Goal: Task Accomplishment & Management: Manage account settings

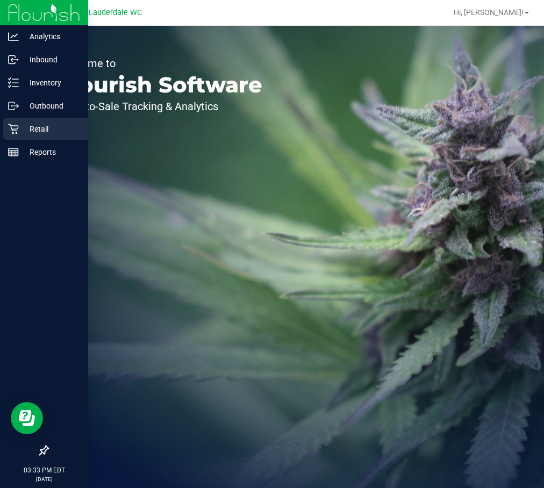
click at [51, 122] on div "Retail" at bounding box center [45, 128] width 85 height 21
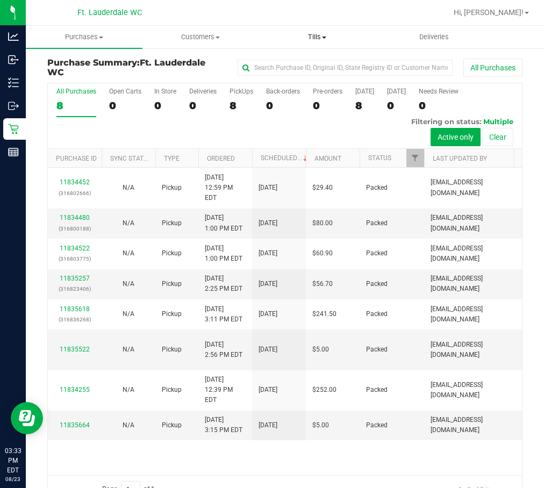
click at [326, 45] on uib-tab-heading "Tills Manage tills Reconcile e-payments" at bounding box center [317, 36] width 116 height 21
click at [312, 67] on span "Manage tills" at bounding box center [295, 64] width 73 height 9
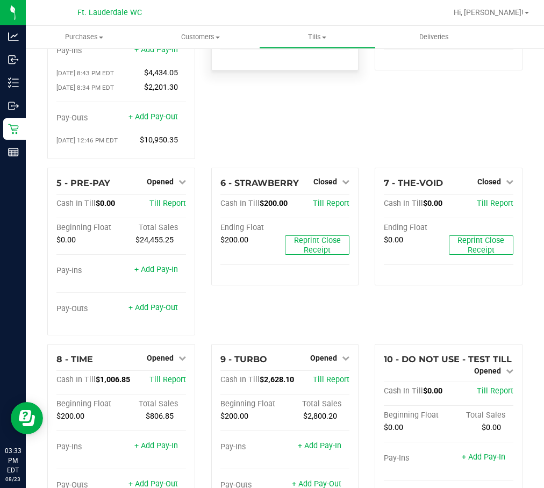
scroll to position [215, 0]
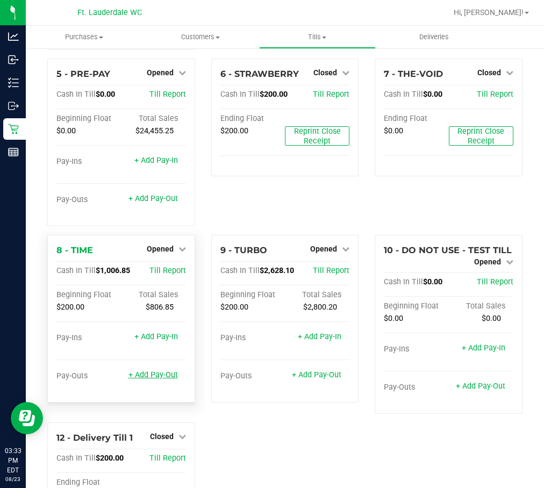
click at [163, 373] on link "+ Add Pay-Out" at bounding box center [152, 374] width 49 height 9
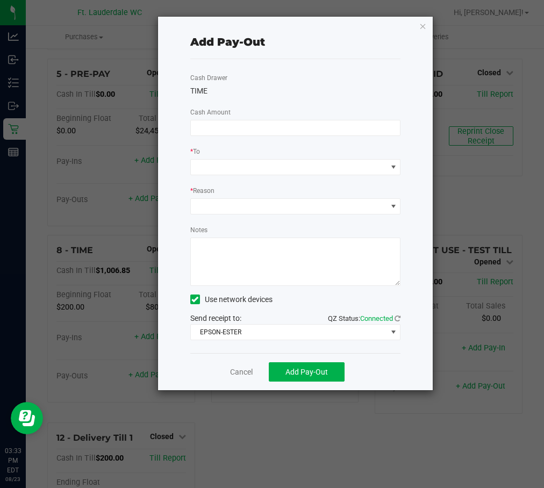
click at [420, 16] on ngb-modal-window "Add Pay-Out Cash Drawer TIME Cash Amount * To * Reason Notes Use network device…" at bounding box center [276, 244] width 552 height 488
click at [421, 21] on icon "button" at bounding box center [423, 25] width 8 height 13
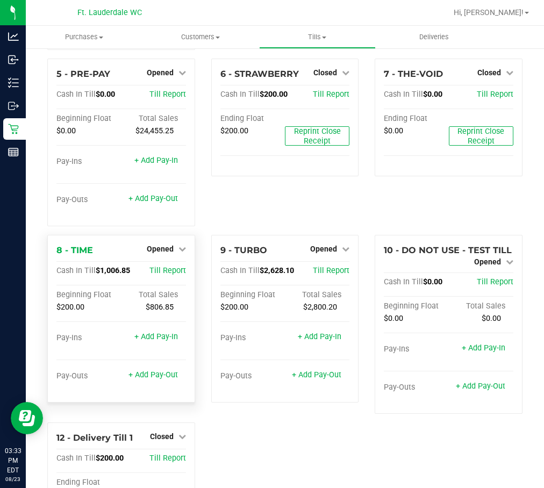
scroll to position [269, 0]
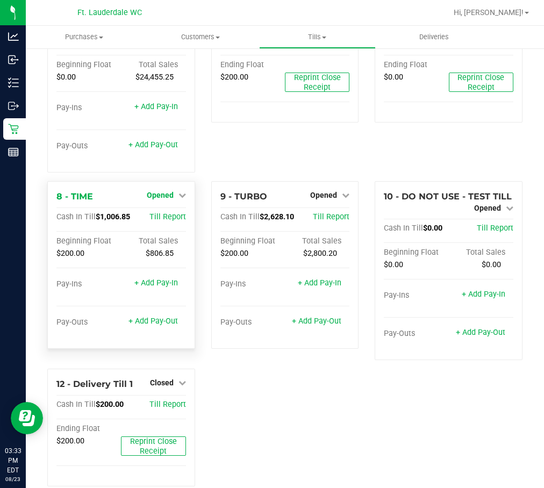
click at [171, 192] on link "Opened" at bounding box center [166, 195] width 39 height 9
click at [165, 213] on link "Close Till" at bounding box center [161, 217] width 29 height 9
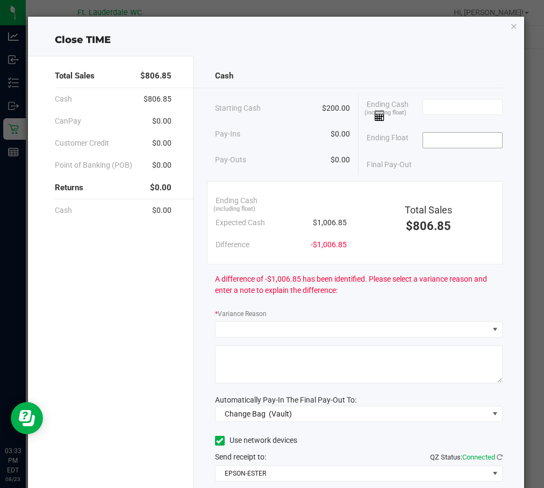
click at [462, 142] on input at bounding box center [462, 140] width 79 height 15
type input "$200.00"
click at [467, 112] on input at bounding box center [462, 106] width 79 height 15
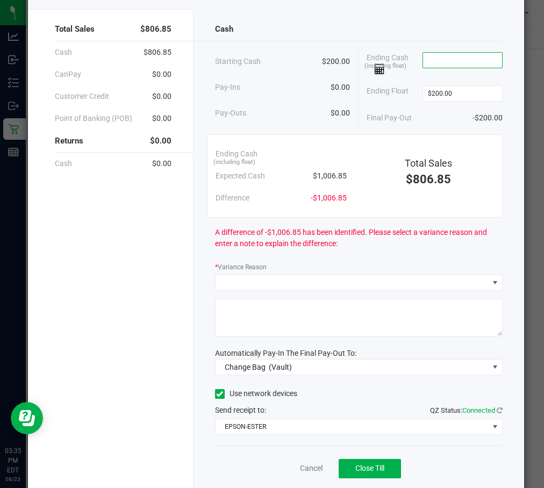
scroll to position [81, 0]
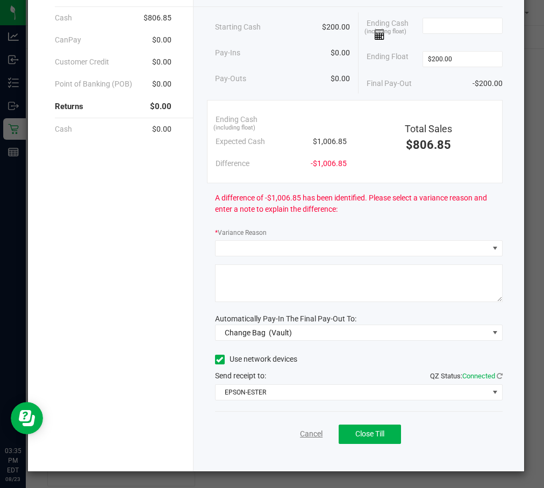
click at [305, 434] on link "Cancel" at bounding box center [311, 433] width 23 height 11
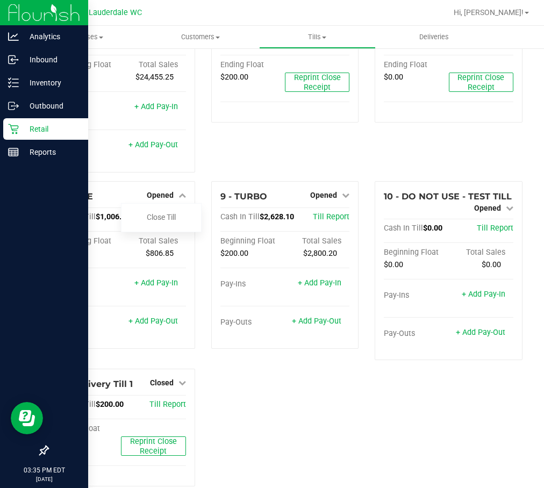
click at [19, 131] on p "Retail" at bounding box center [51, 128] width 64 height 13
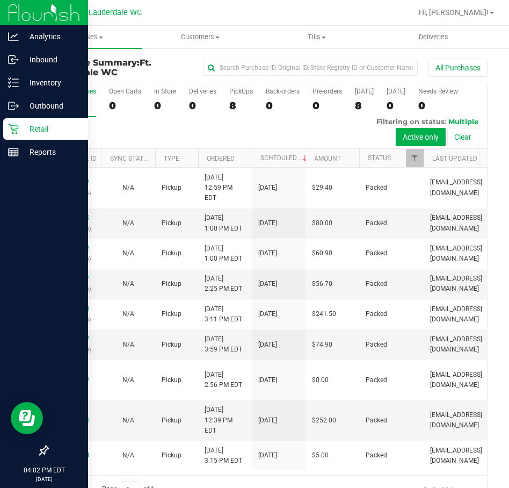
click at [33, 122] on div "Retail" at bounding box center [45, 128] width 85 height 21
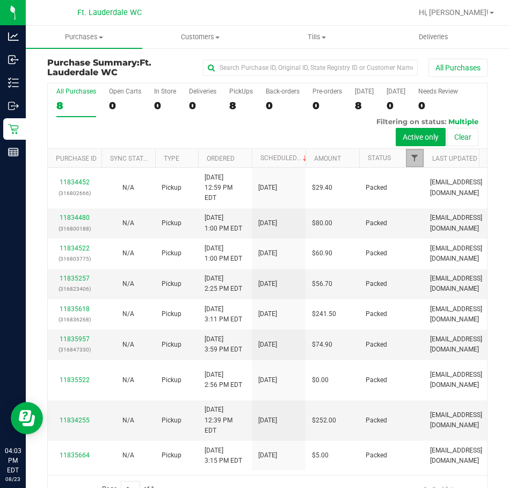
click at [419, 157] on span "Filter" at bounding box center [414, 158] width 9 height 9
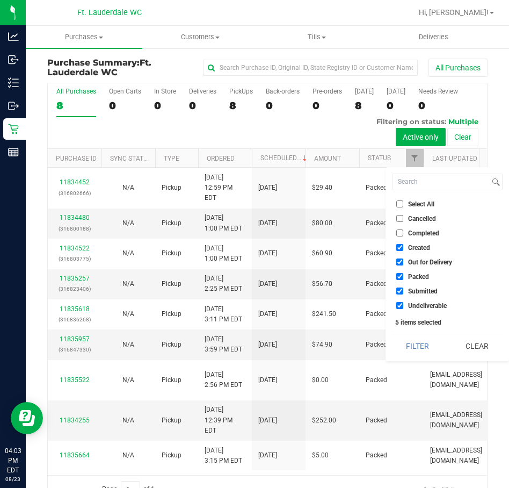
click at [394, 240] on ul "Select All Cancelled Completed Created Out for Delivery Packed Submitted Undeli…" at bounding box center [447, 254] width 111 height 113
click at [398, 244] on input "Created" at bounding box center [399, 247] width 7 height 7
checkbox input "false"
click at [404, 266] on li "Out for Delivery" at bounding box center [447, 261] width 111 height 11
click at [410, 276] on span "Packed" at bounding box center [418, 276] width 21 height 6
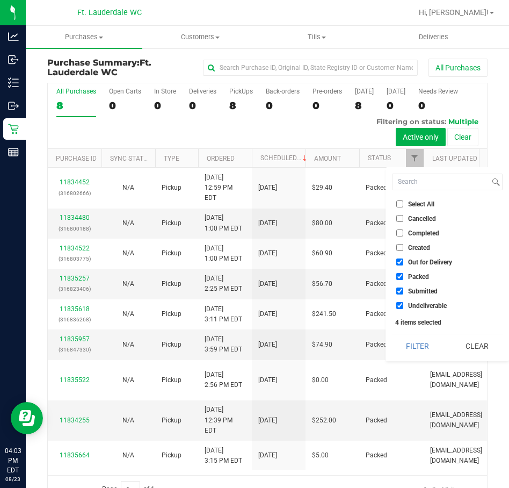
click at [403, 276] on input "Packed" at bounding box center [399, 276] width 7 height 7
checkbox input "false"
click at [400, 266] on li "Out for Delivery" at bounding box center [447, 261] width 111 height 11
click at [395, 256] on li "Out for Delivery" at bounding box center [447, 261] width 111 height 11
click at [401, 261] on input "Out for Delivery" at bounding box center [399, 261] width 7 height 7
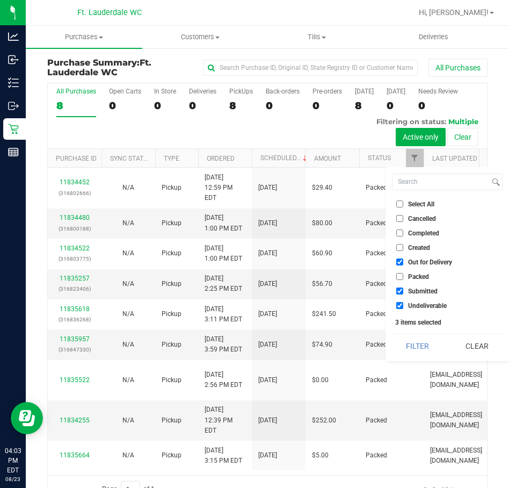
checkbox input "false"
click at [405, 308] on label "Undeliverable" at bounding box center [421, 305] width 51 height 7
click at [403, 308] on input "Undeliverable" at bounding box center [399, 305] width 7 height 7
checkbox input "false"
click at [409, 342] on button "Filter" at bounding box center [418, 346] width 52 height 24
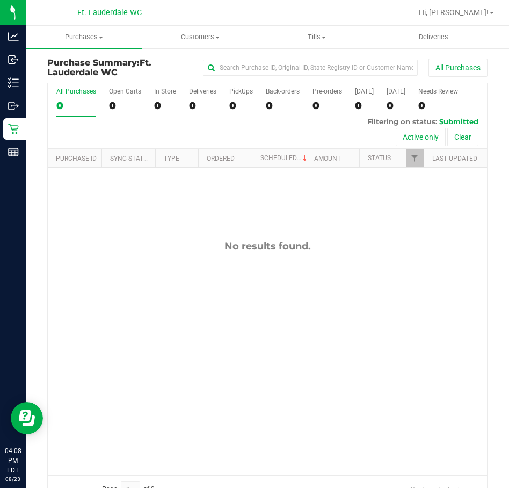
click at [162, 20] on div "Ft. Lauderdale WC" at bounding box center [109, 12] width 157 height 17
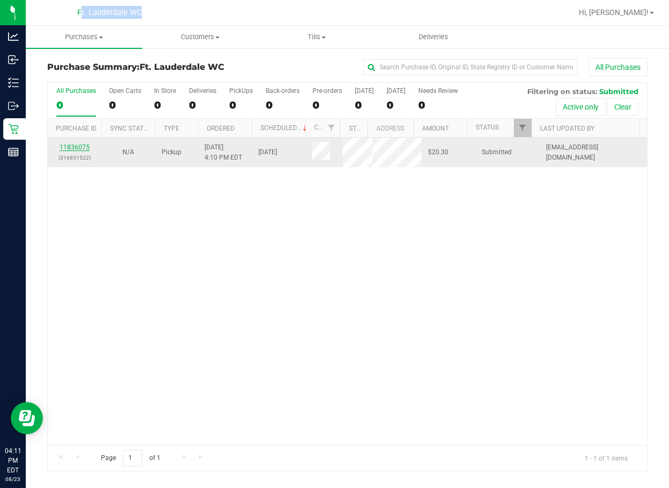
click at [84, 149] on link "11836075" at bounding box center [75, 147] width 30 height 8
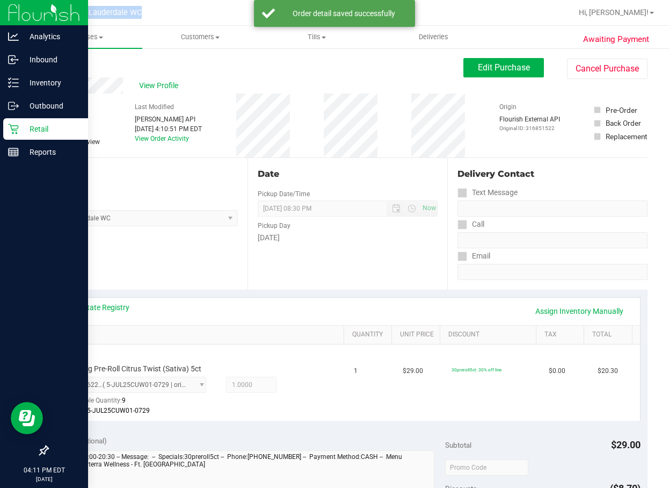
click at [3, 370] on div at bounding box center [44, 302] width 88 height 276
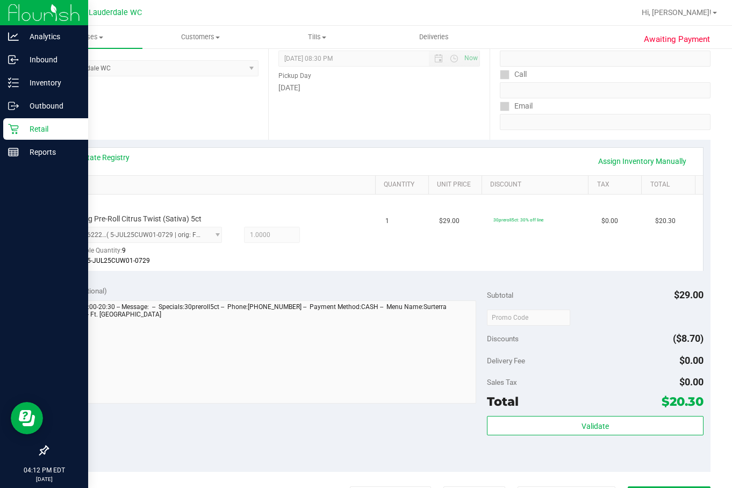
scroll to position [282, 0]
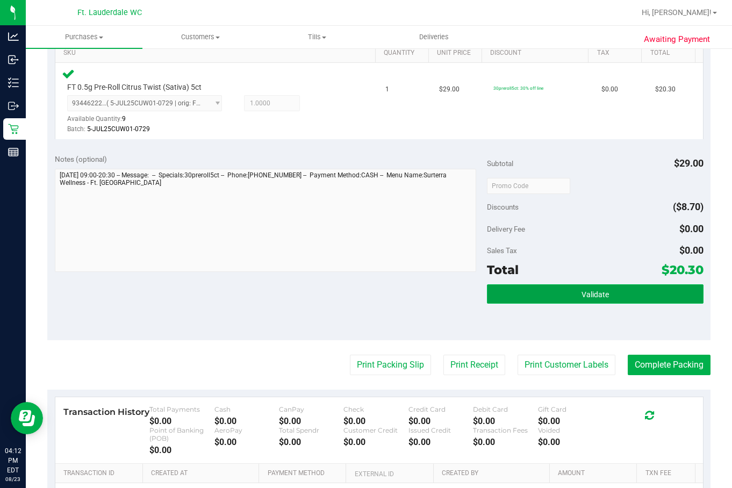
click at [543, 289] on button "Validate" at bounding box center [595, 293] width 216 height 19
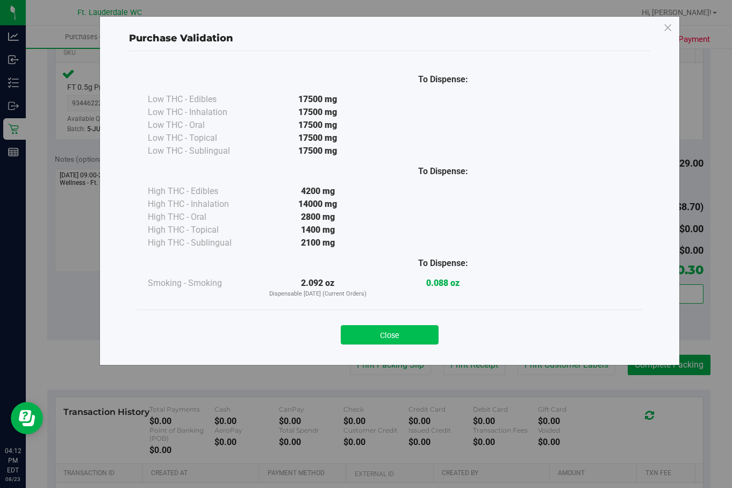
click at [380, 334] on button "Close" at bounding box center [390, 334] width 98 height 19
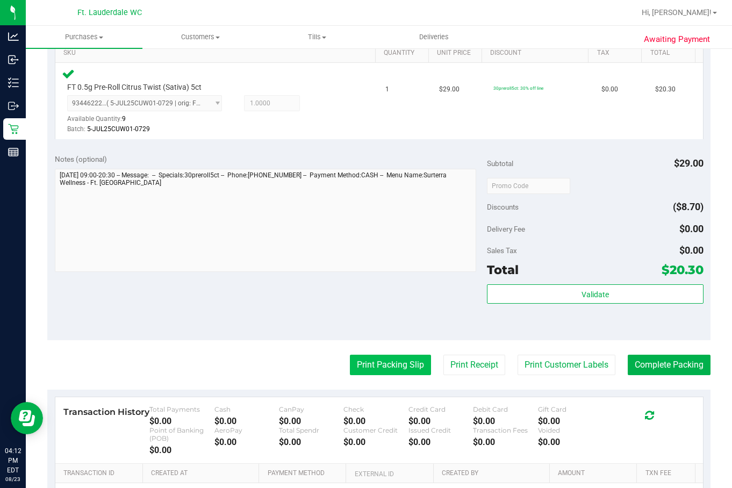
click at [402, 359] on button "Print Packing Slip" at bounding box center [390, 365] width 81 height 20
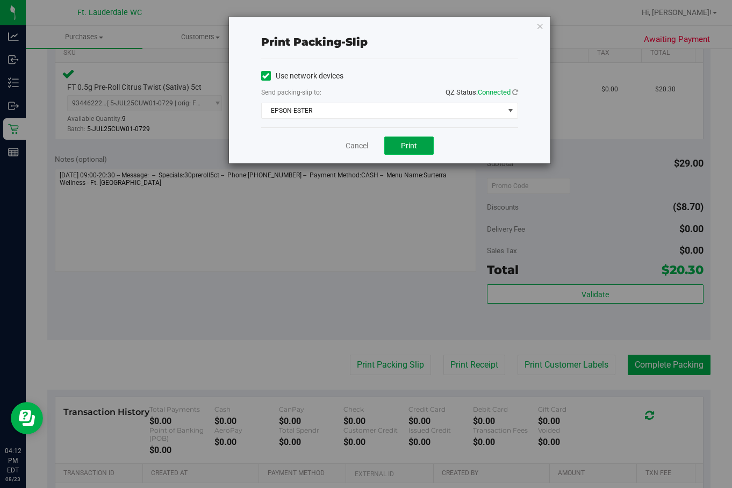
click at [403, 152] on button "Print" at bounding box center [408, 145] width 49 height 18
click at [348, 147] on link "Cancel" at bounding box center [356, 145] width 23 height 11
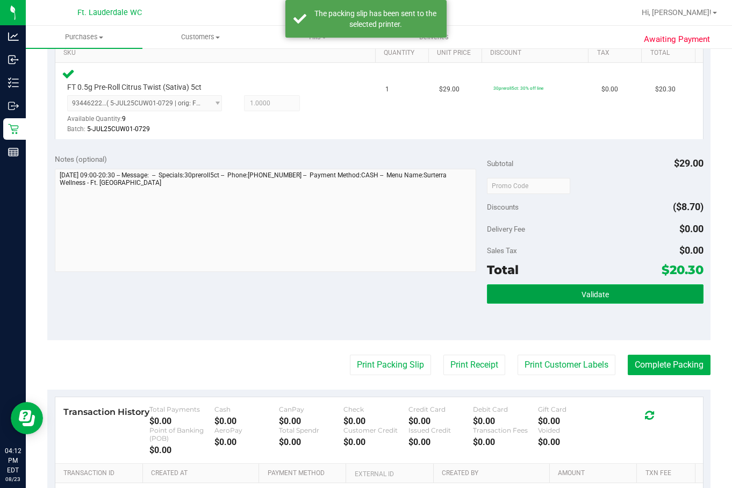
click at [527, 285] on button "Validate" at bounding box center [595, 293] width 216 height 19
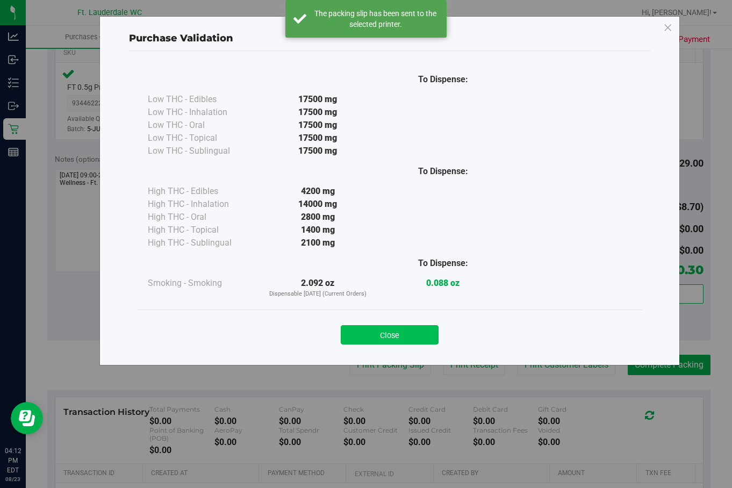
click at [369, 327] on button "Close" at bounding box center [390, 334] width 98 height 19
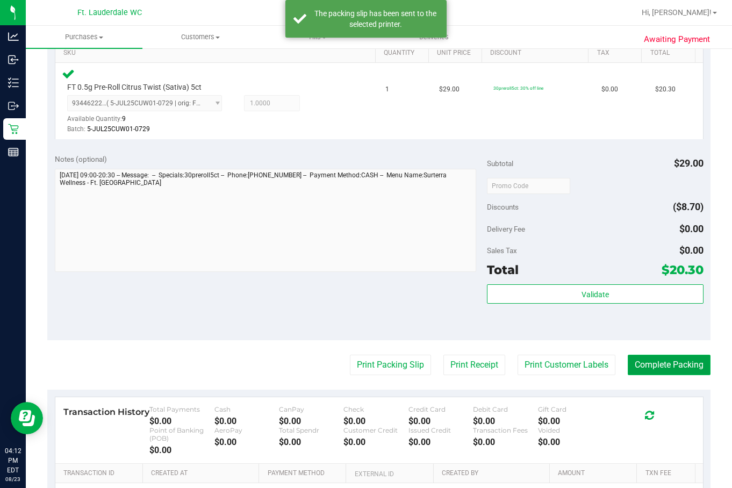
click at [543, 371] on button "Complete Packing" at bounding box center [669, 365] width 83 height 20
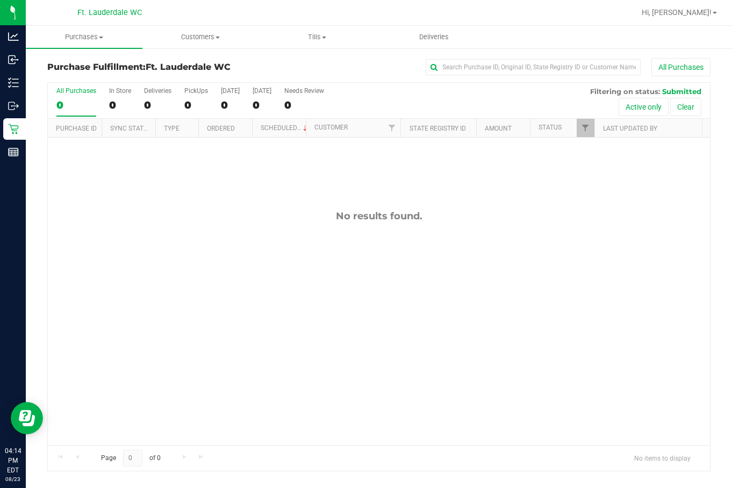
click at [60, 100] on div "0" at bounding box center [76, 105] width 40 height 12
click at [0, 0] on input "All Purchases 0" at bounding box center [0, 0] width 0 height 0
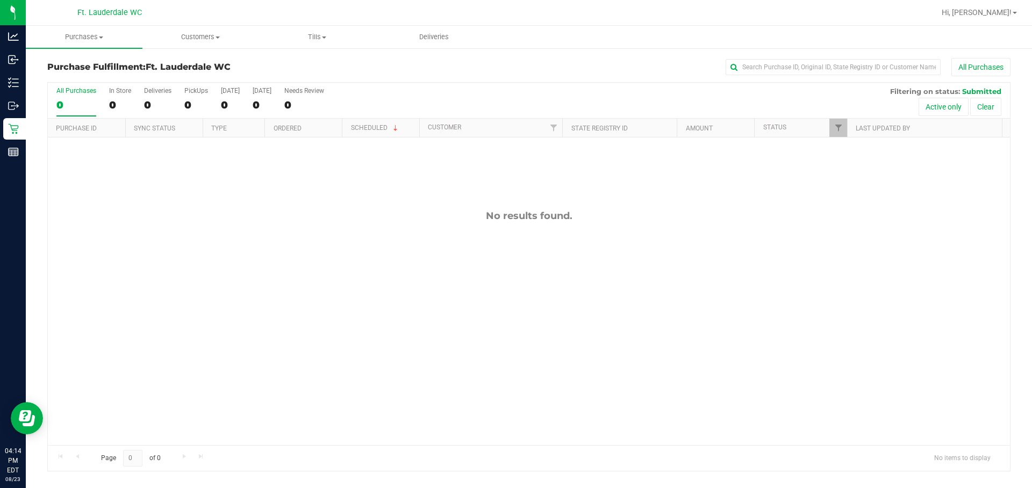
click at [59, 100] on div "0" at bounding box center [76, 105] width 40 height 12
click at [0, 0] on input "All Purchases 0" at bounding box center [0, 0] width 0 height 0
click at [59, 105] on div "0" at bounding box center [76, 105] width 40 height 12
click at [0, 0] on input "All Purchases 0" at bounding box center [0, 0] width 0 height 0
click at [61, 100] on div "0" at bounding box center [76, 105] width 40 height 12
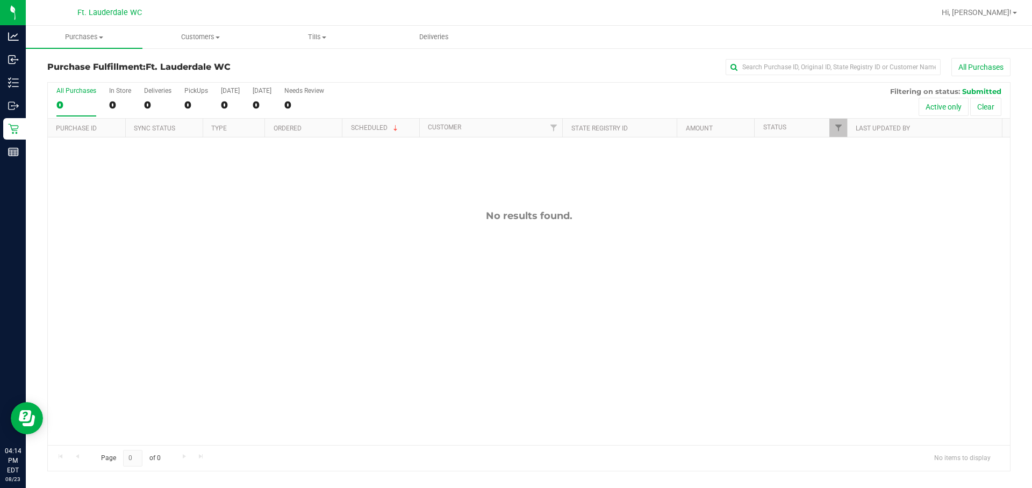
click at [0, 0] on input "All Purchases 0" at bounding box center [0, 0] width 0 height 0
click at [58, 102] on div "0" at bounding box center [76, 105] width 40 height 12
click at [0, 0] on input "All Purchases 0" at bounding box center [0, 0] width 0 height 0
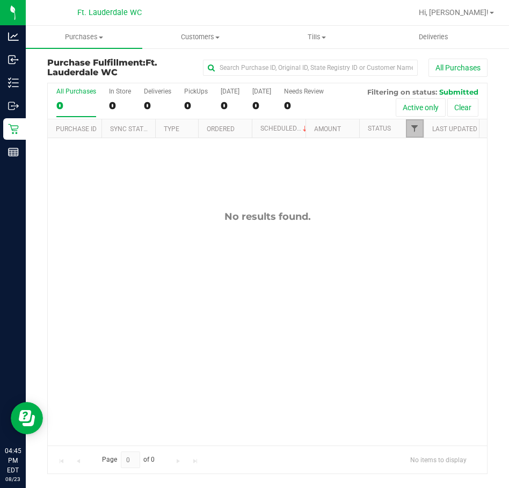
click at [413, 126] on span "Filter" at bounding box center [414, 128] width 9 height 9
click at [349, 269] on div "No results found." at bounding box center [267, 328] width 439 height 380
